Goal: Check status

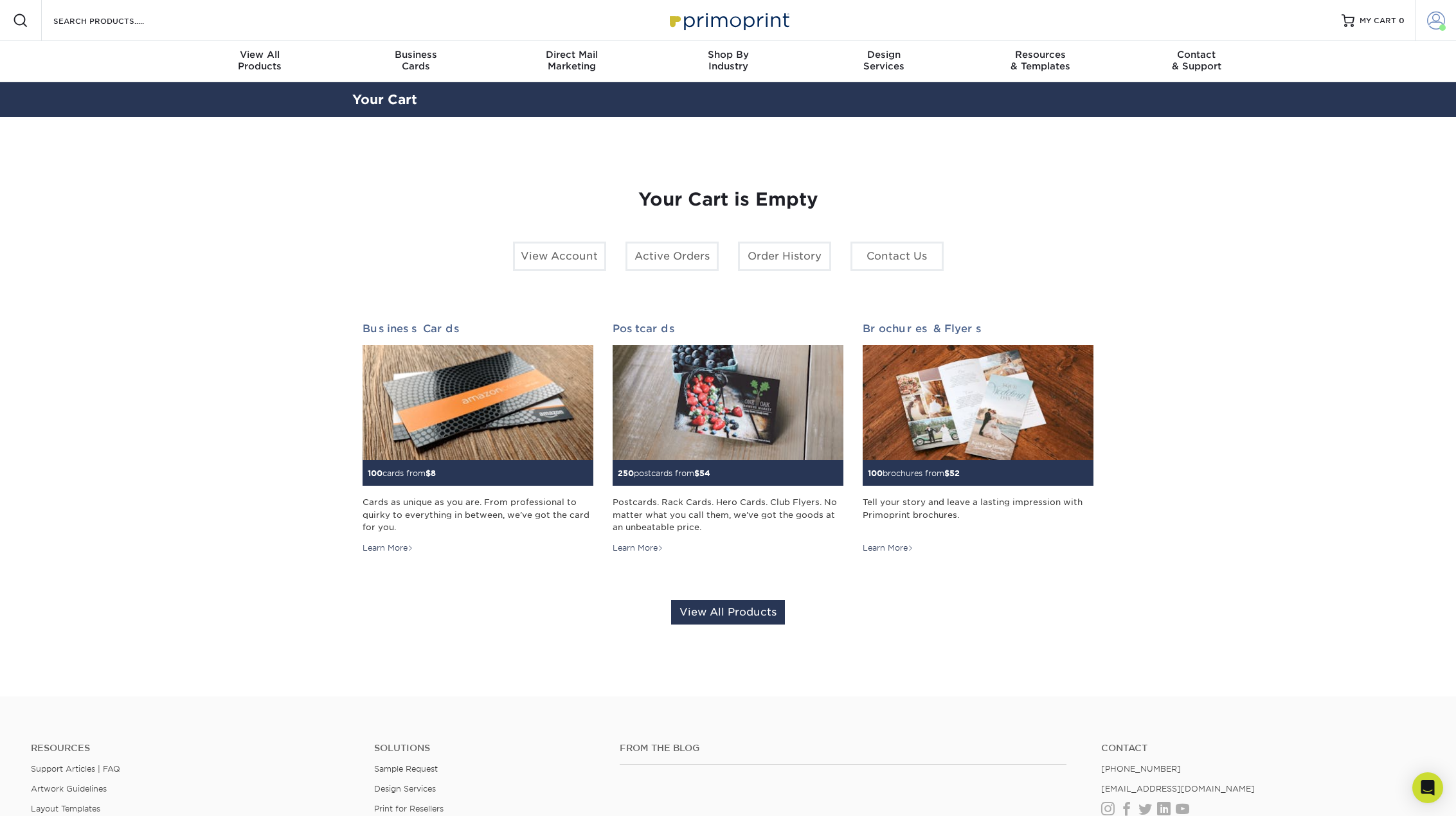
click at [1428, 22] on span at bounding box center [1435, 21] width 18 height 18
click at [1323, 120] on link "Active Orders" at bounding box center [1360, 121] width 161 height 18
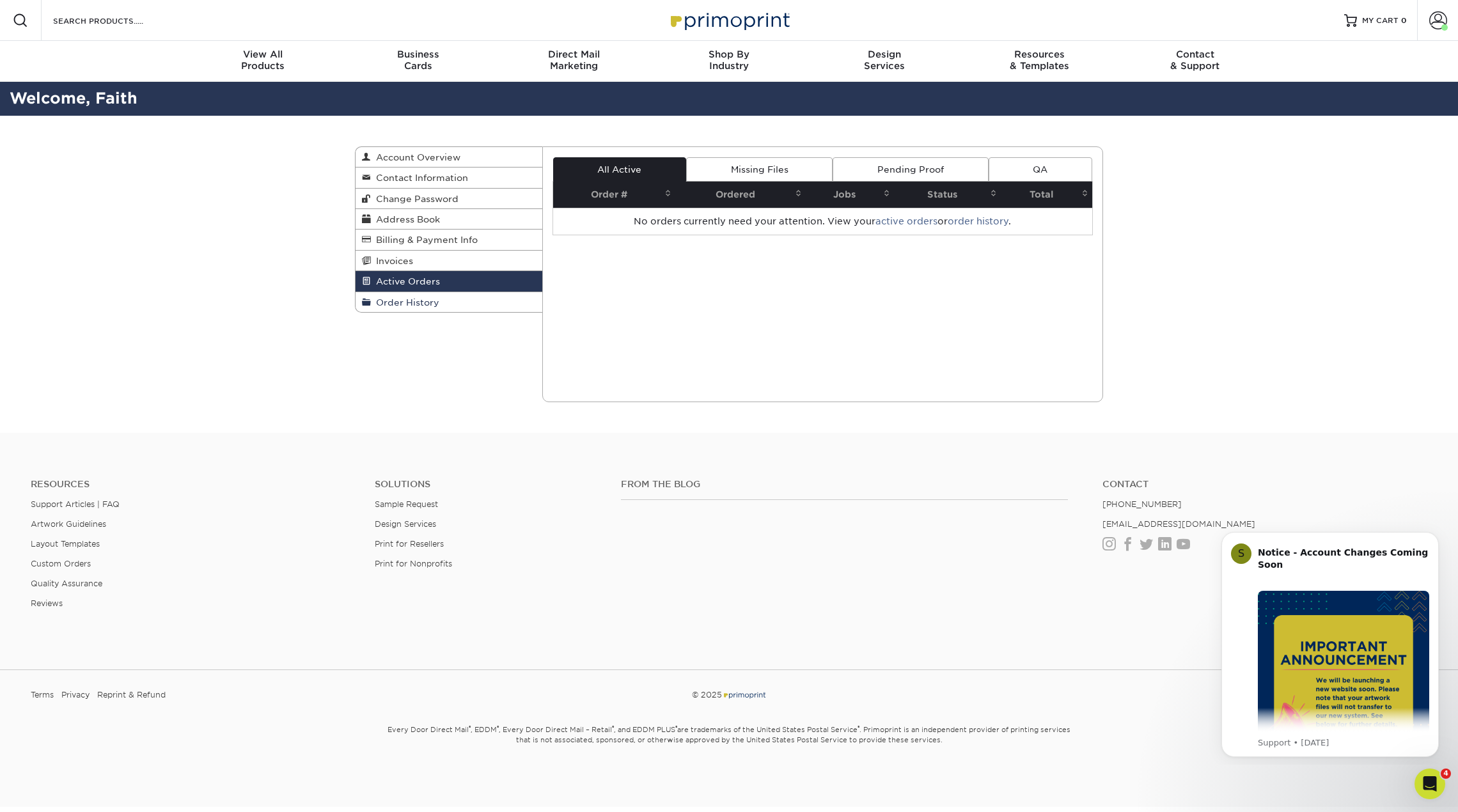
click at [421, 294] on link "Order History" at bounding box center [449, 302] width 187 height 20
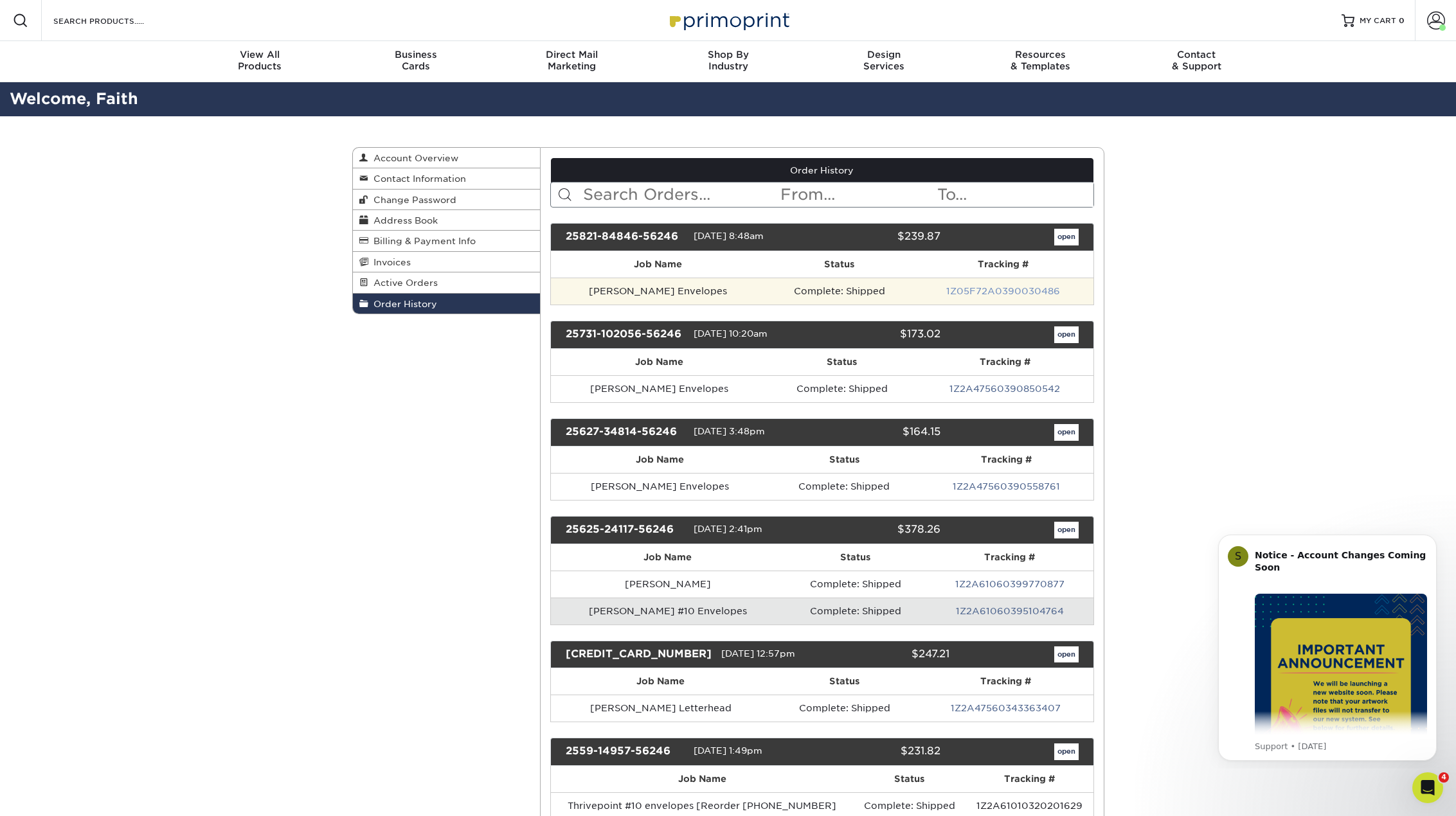
click at [1009, 290] on link "1Z05F72A0390030486" at bounding box center [1003, 291] width 114 height 10
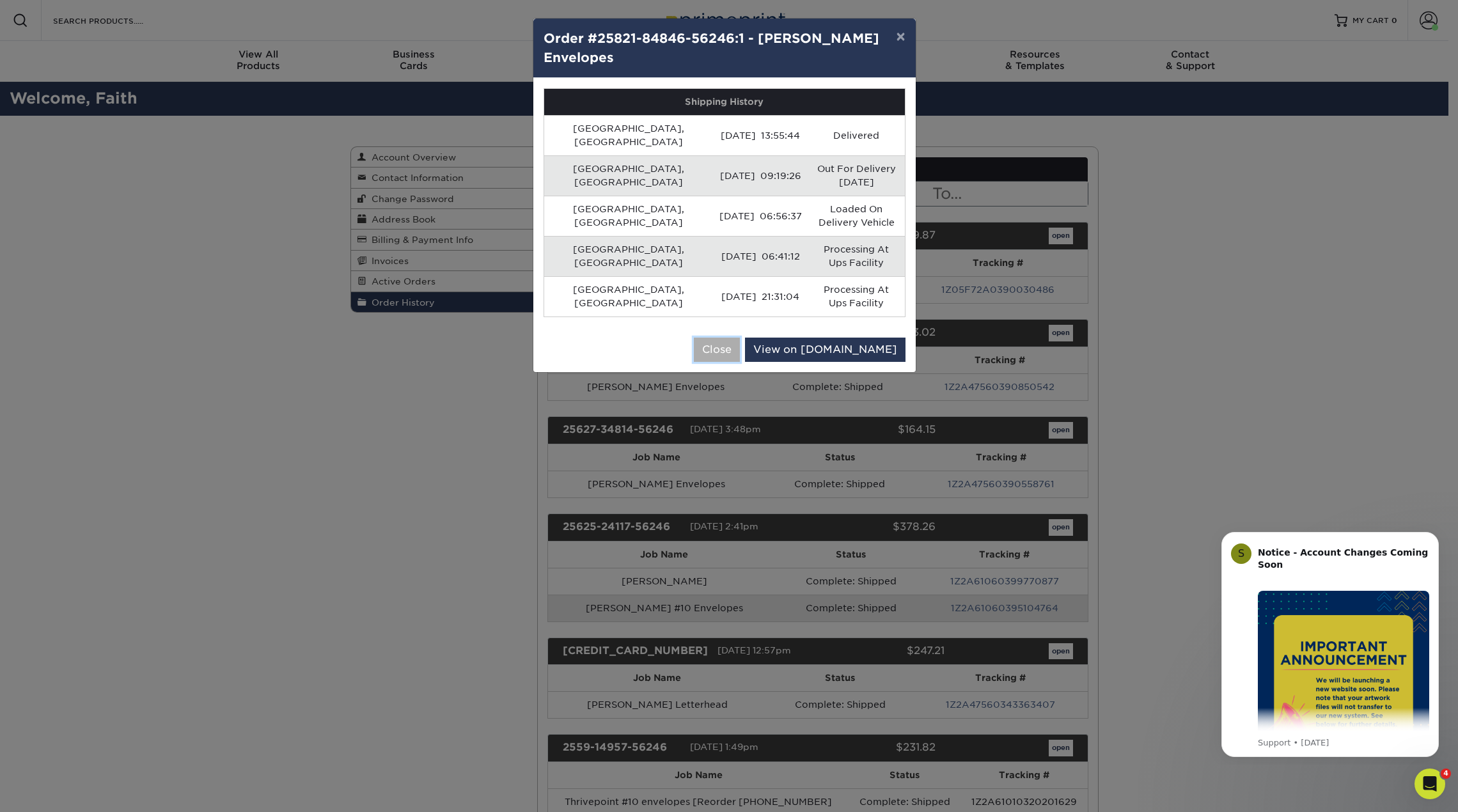
click at [740, 338] on button "Close" at bounding box center [716, 350] width 46 height 24
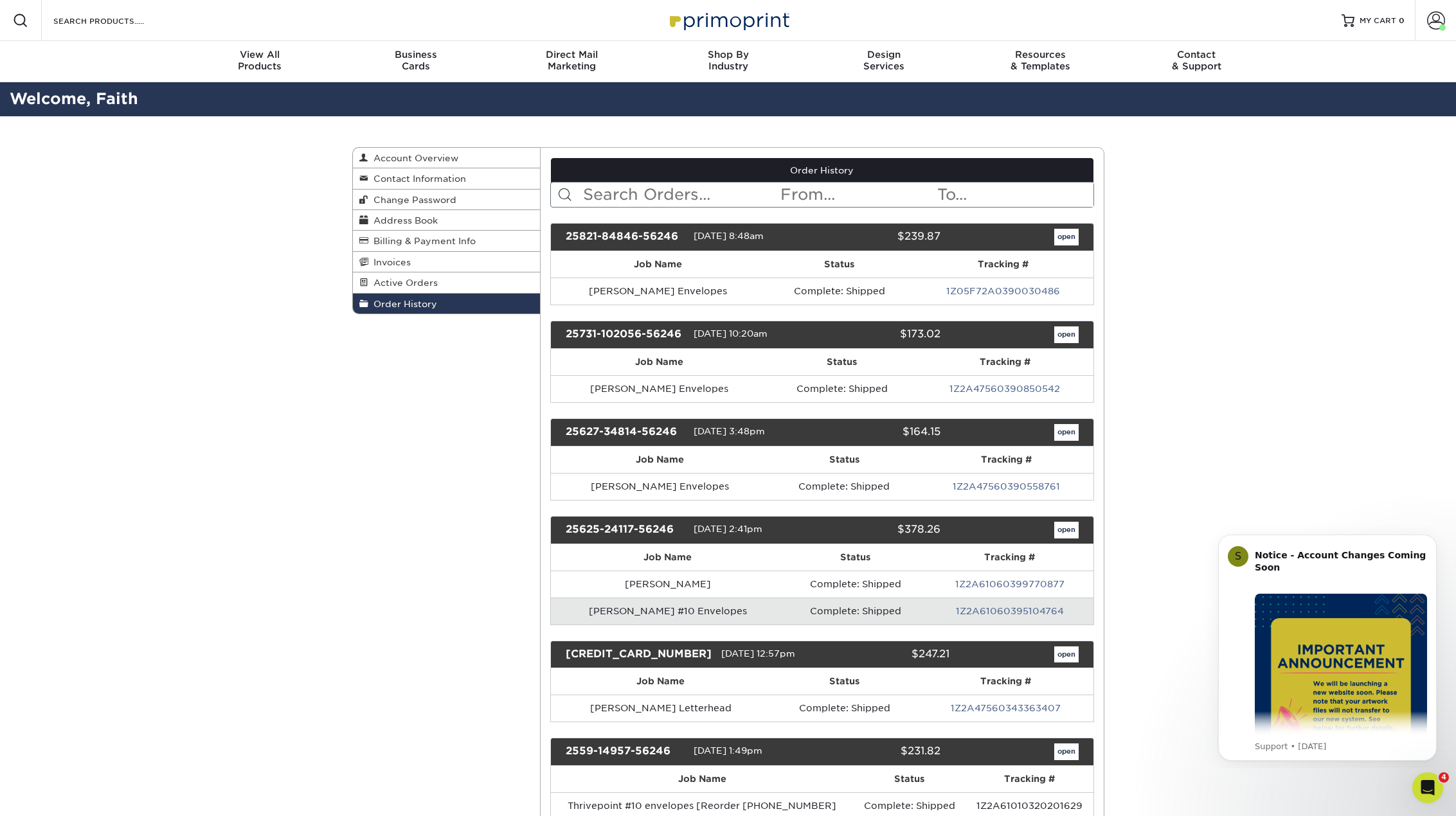
click at [969, 289] on link "1Z05F72A0390030486" at bounding box center [1003, 291] width 114 height 10
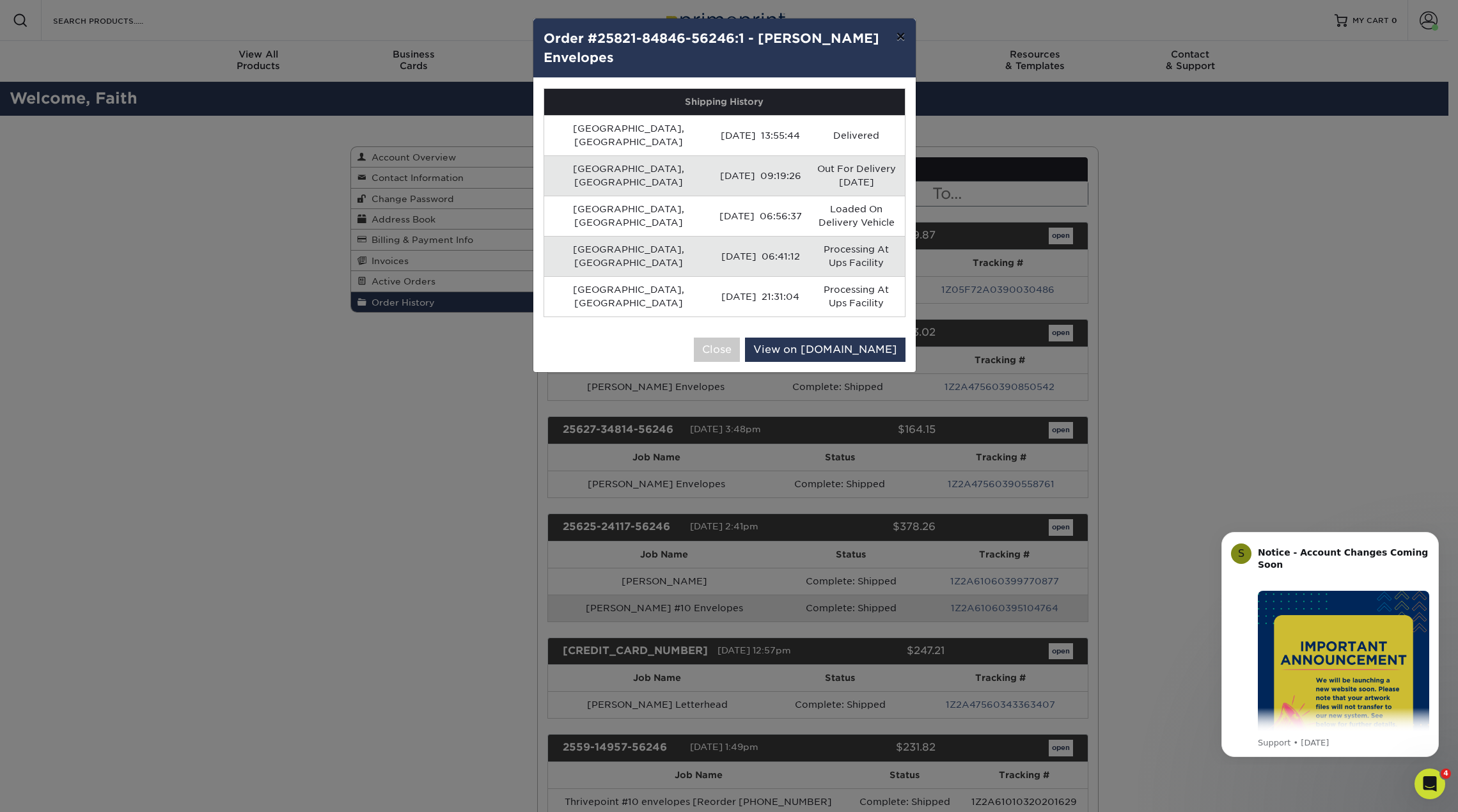
click at [900, 26] on button "×" at bounding box center [900, 36] width 29 height 36
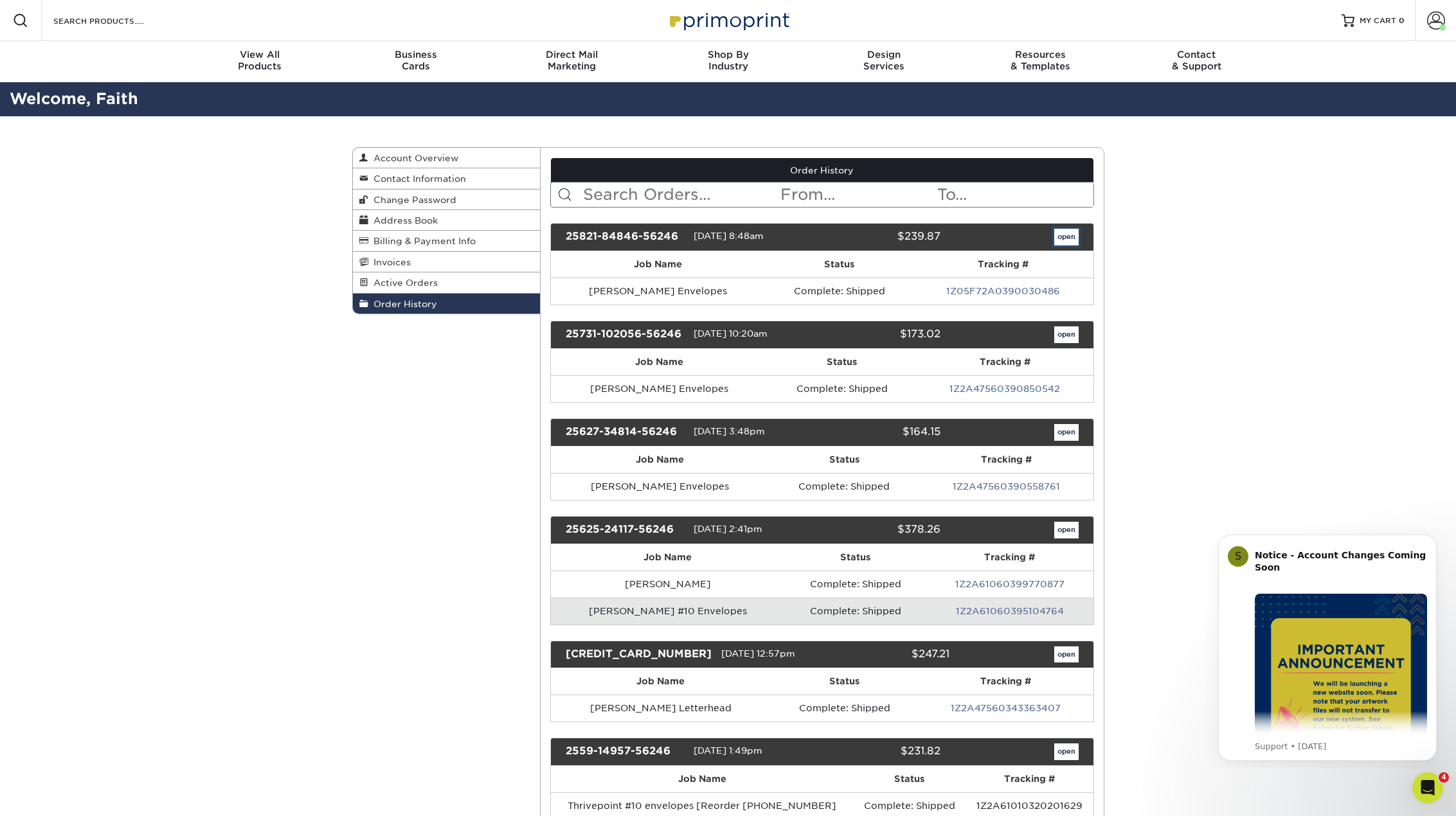
click at [1059, 237] on link "open" at bounding box center [1066, 236] width 25 height 17
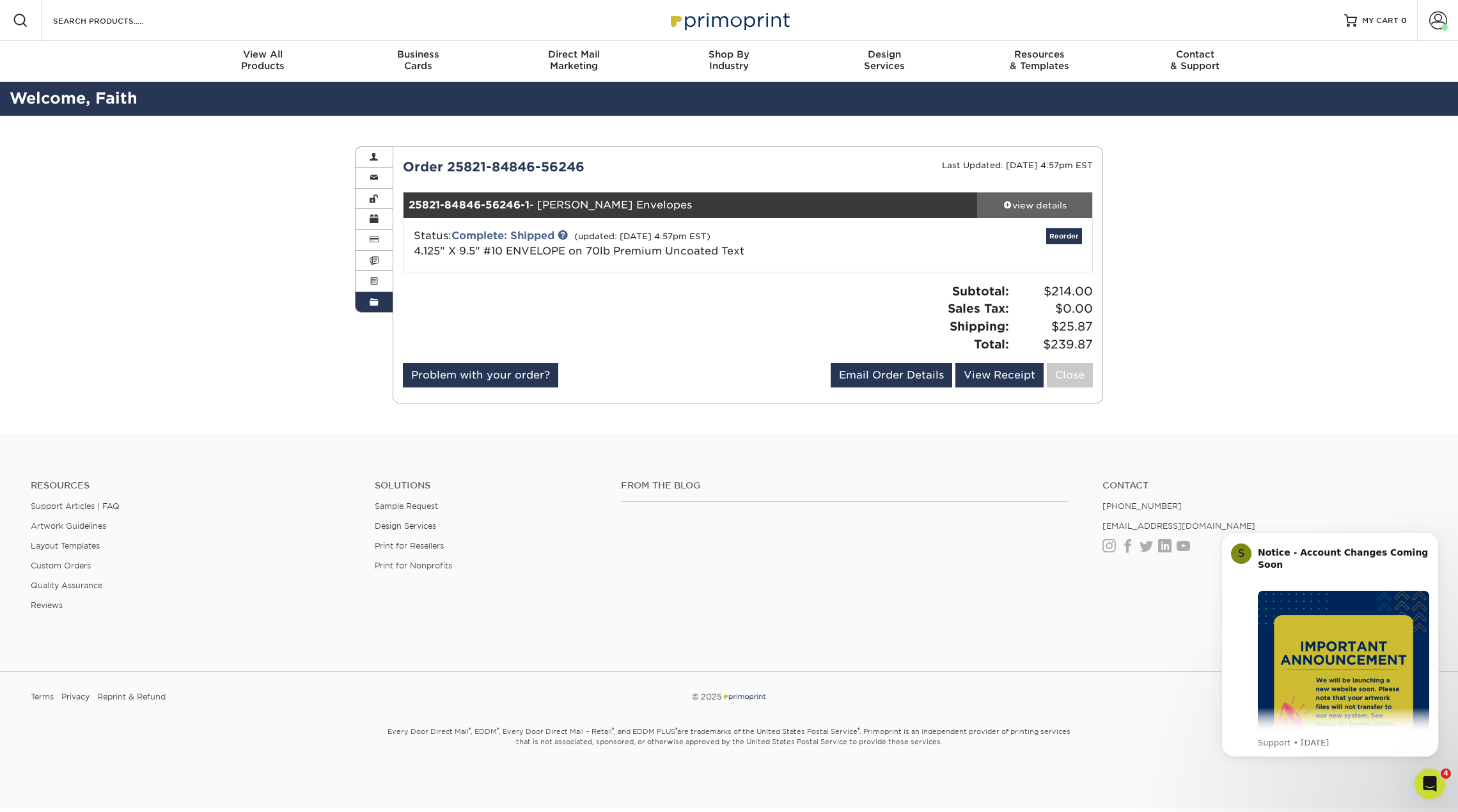
click at [1012, 204] on div "view details" at bounding box center [1036, 205] width 116 height 13
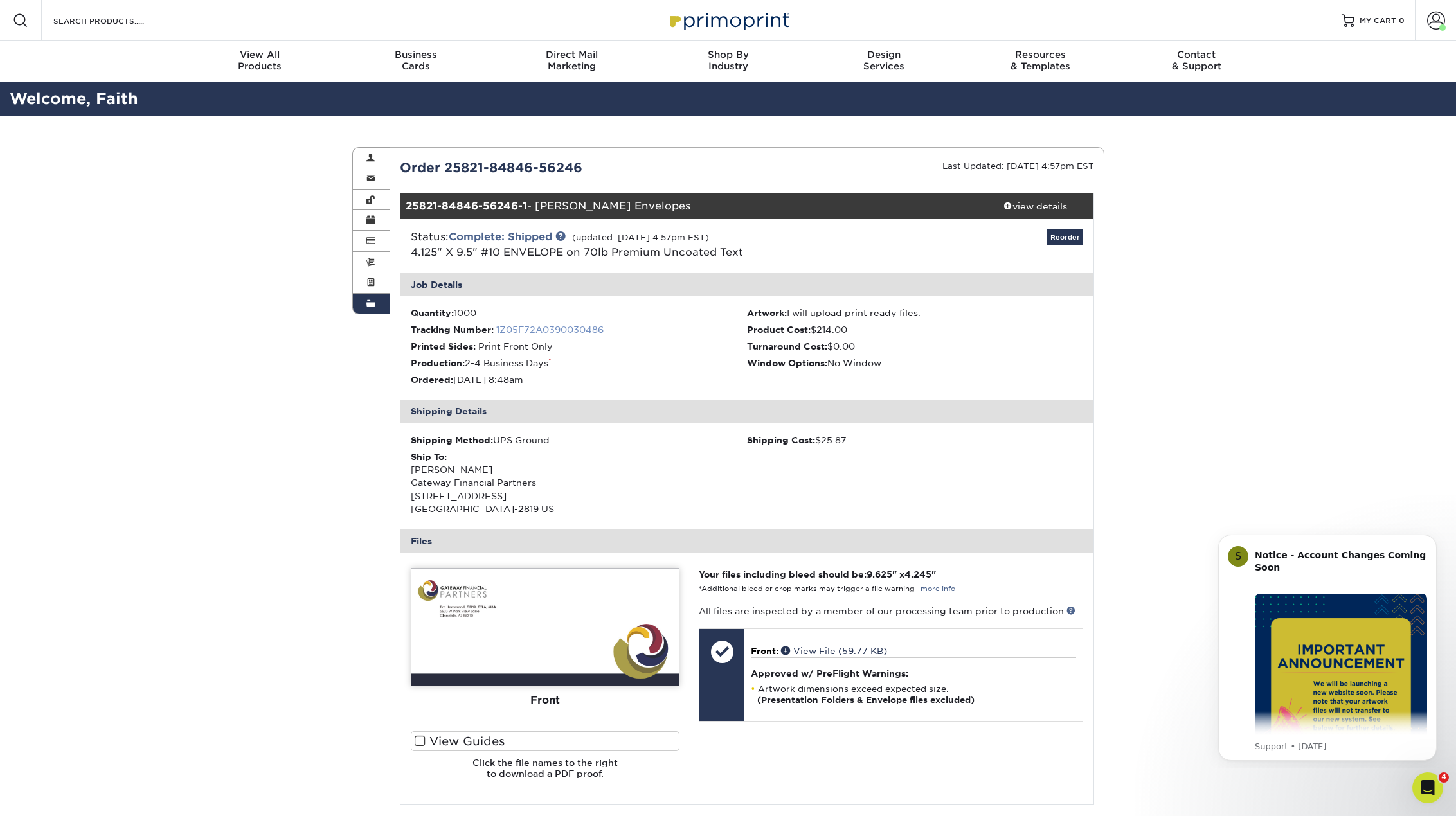
click at [521, 329] on link "1Z05F72A0390030486" at bounding box center [549, 330] width 107 height 10
